Goal: Transaction & Acquisition: Purchase product/service

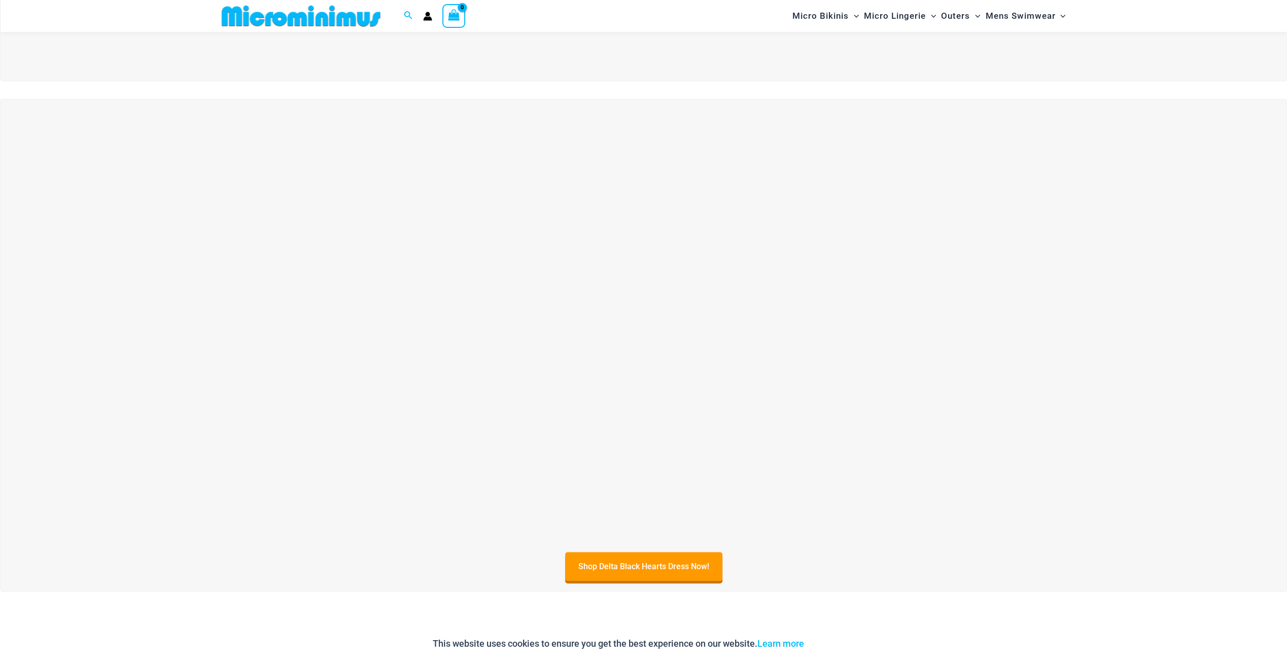
scroll to position [447, 0]
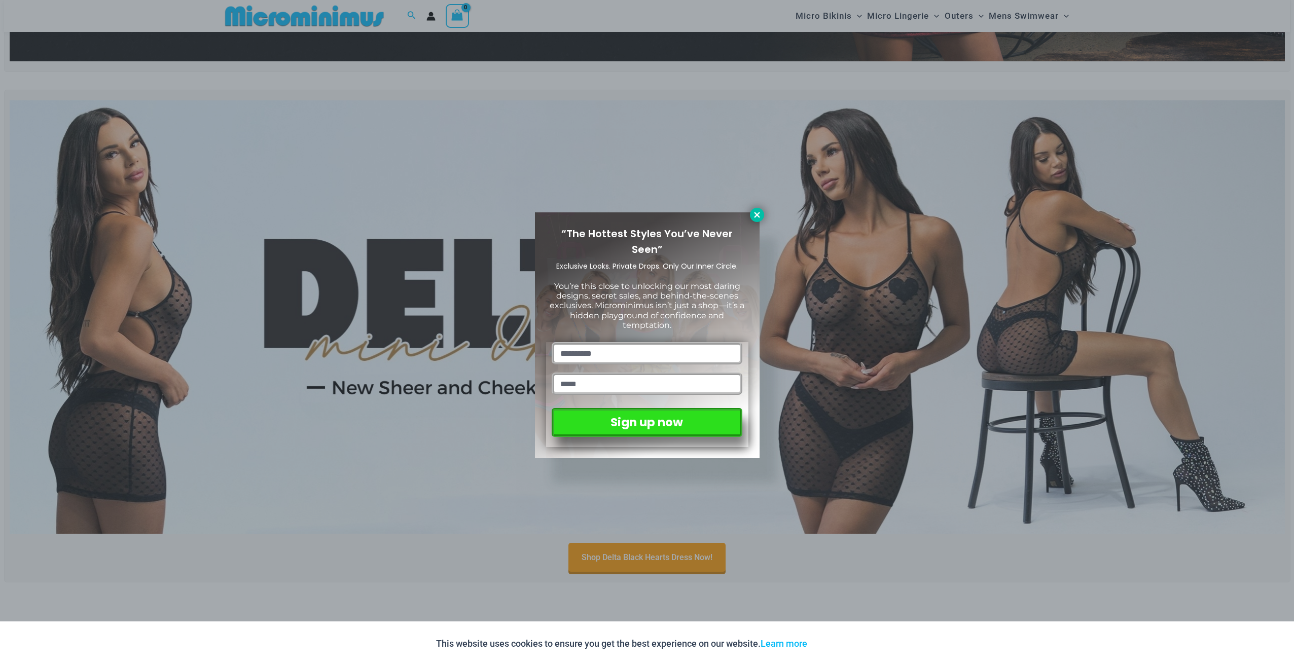
click at [759, 216] on icon at bounding box center [757, 215] width 9 height 9
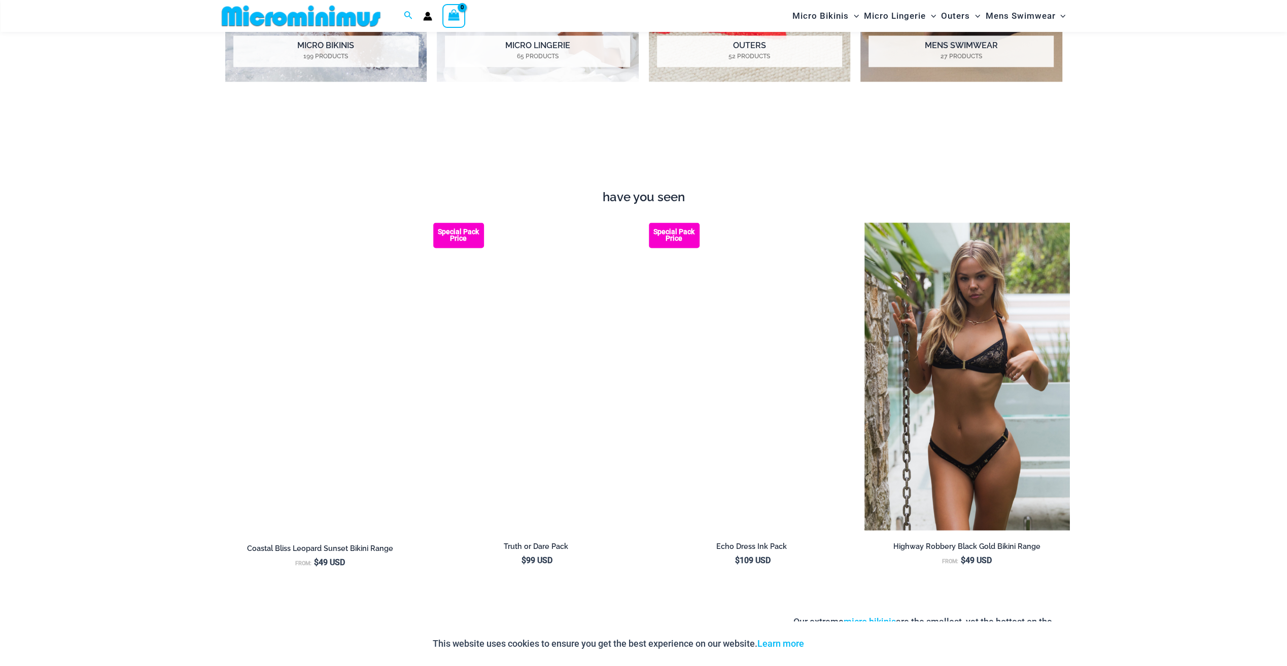
scroll to position [1462, 0]
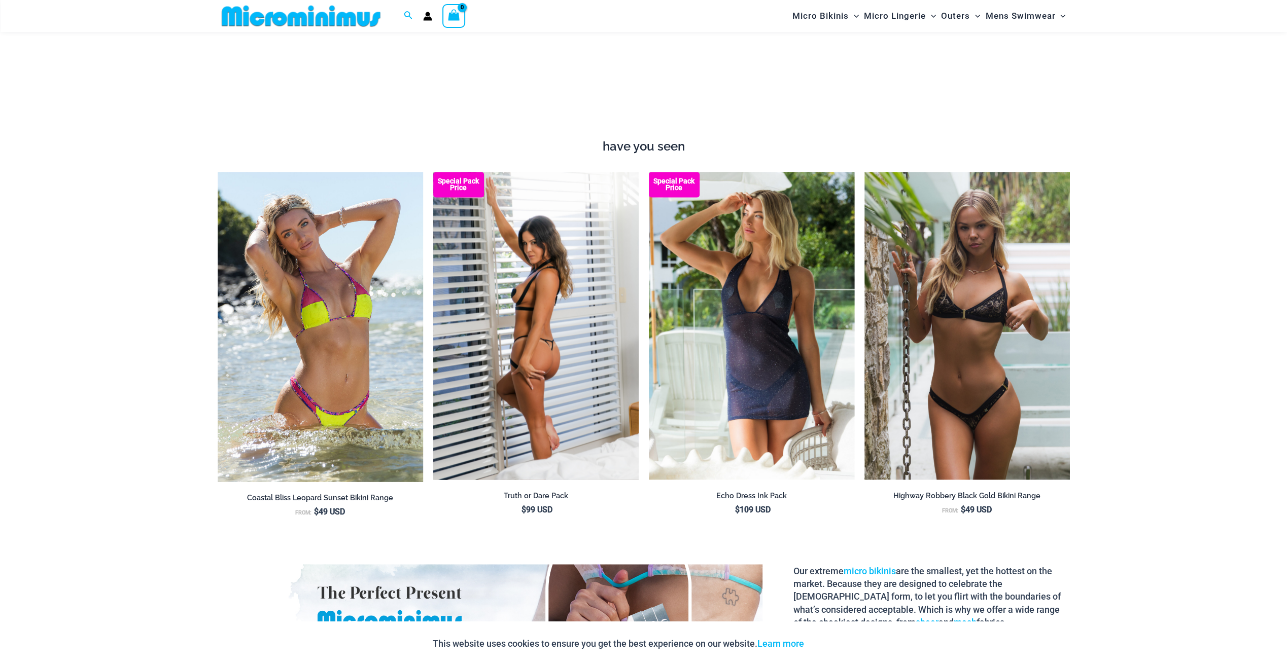
click at [543, 310] on img at bounding box center [535, 326] width 205 height 308
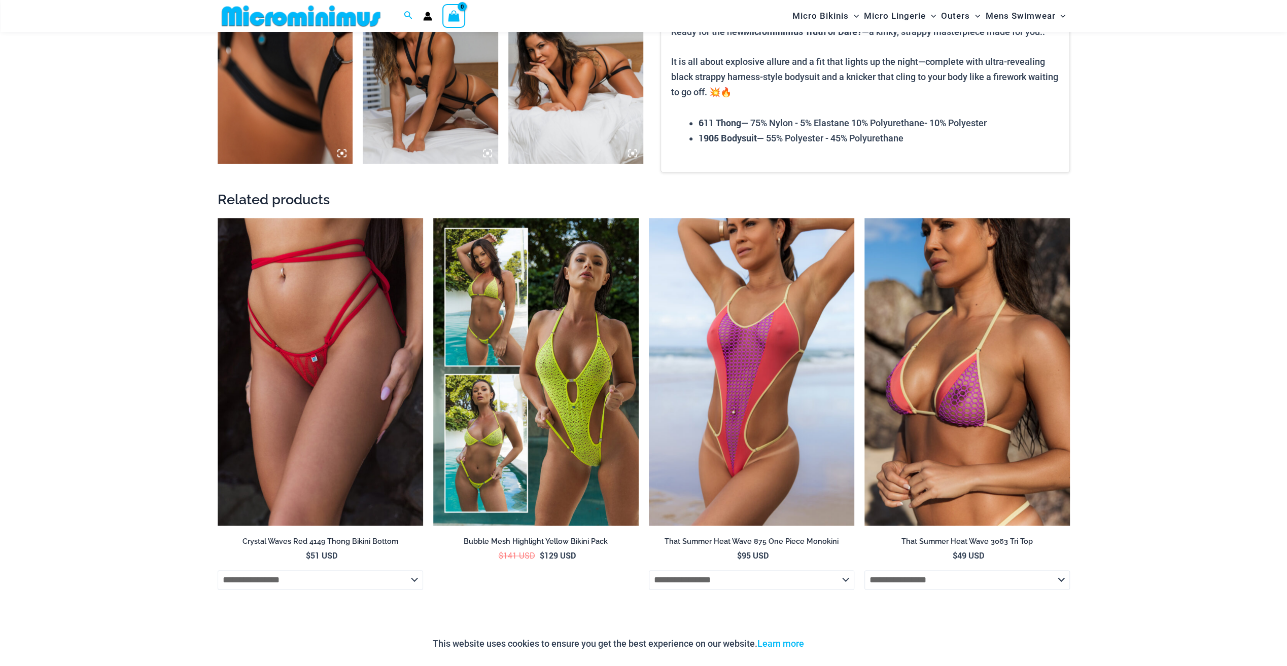
scroll to position [1208, 0]
